Goal: Transaction & Acquisition: Download file/media

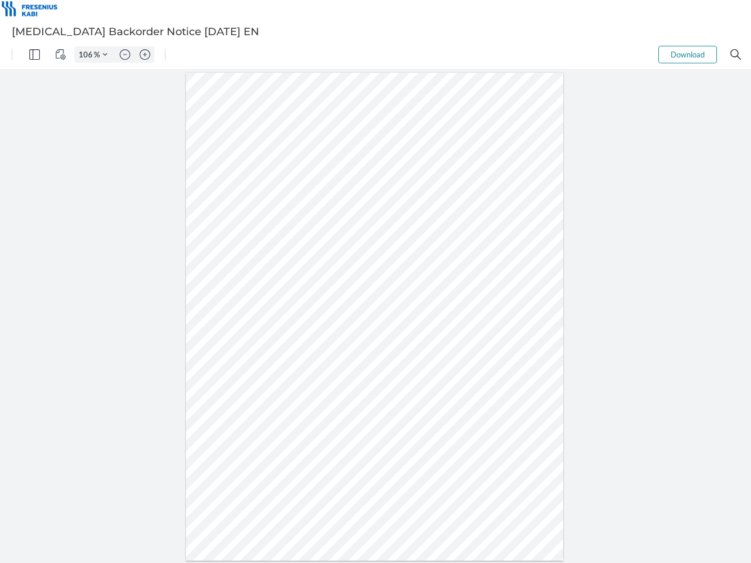
click at [35, 55] on img "Panel" at bounding box center [34, 54] width 11 height 11
click at [60, 55] on img "View Controls" at bounding box center [60, 54] width 11 height 11
click at [87, 55] on input "106" at bounding box center [84, 54] width 19 height 11
click at [105, 55] on img "Zoom Controls" at bounding box center [105, 54] width 5 height 5
click at [125, 55] on img "Zoom out" at bounding box center [125, 54] width 11 height 11
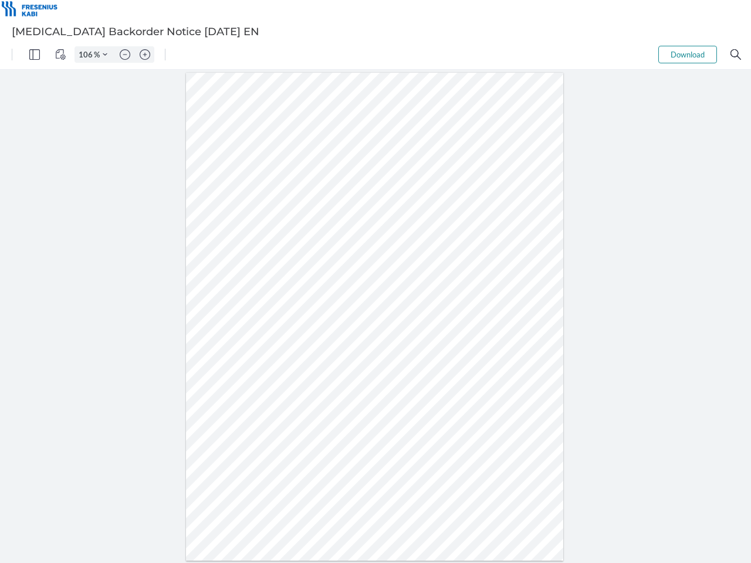
click at [145, 55] on img "Zoom in" at bounding box center [145, 54] width 11 height 11
click at [688, 55] on button "Download" at bounding box center [688, 55] width 59 height 18
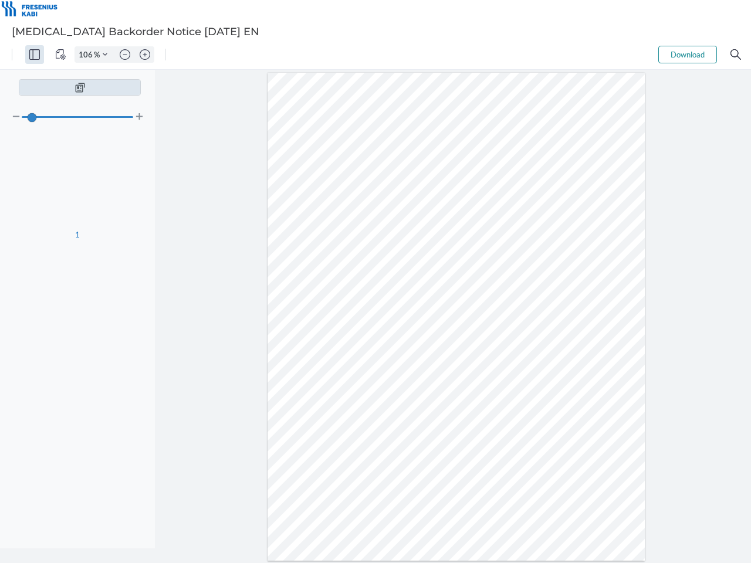
type input "106"
